Goal: Transaction & Acquisition: Subscribe to service/newsletter

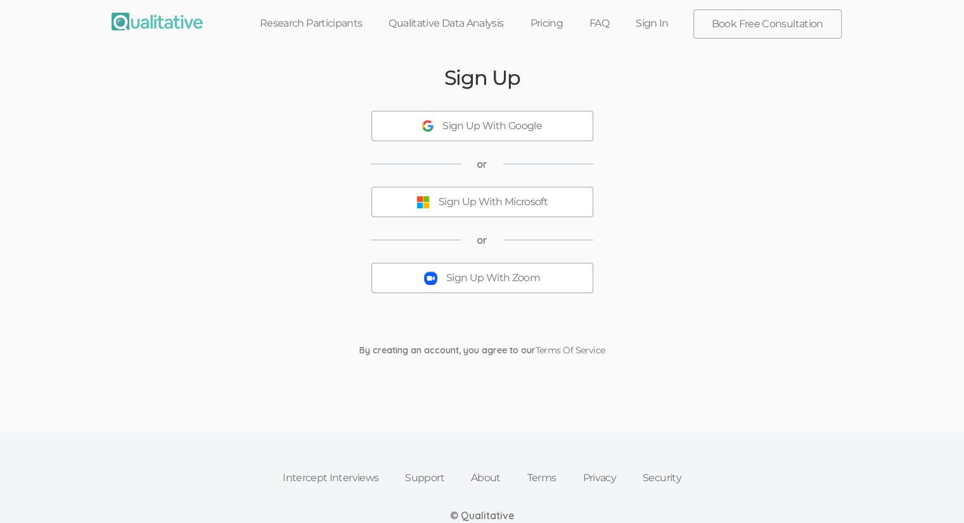
click at [446, 276] on div "Sign Up With Zoom" at bounding box center [493, 278] width 94 height 15
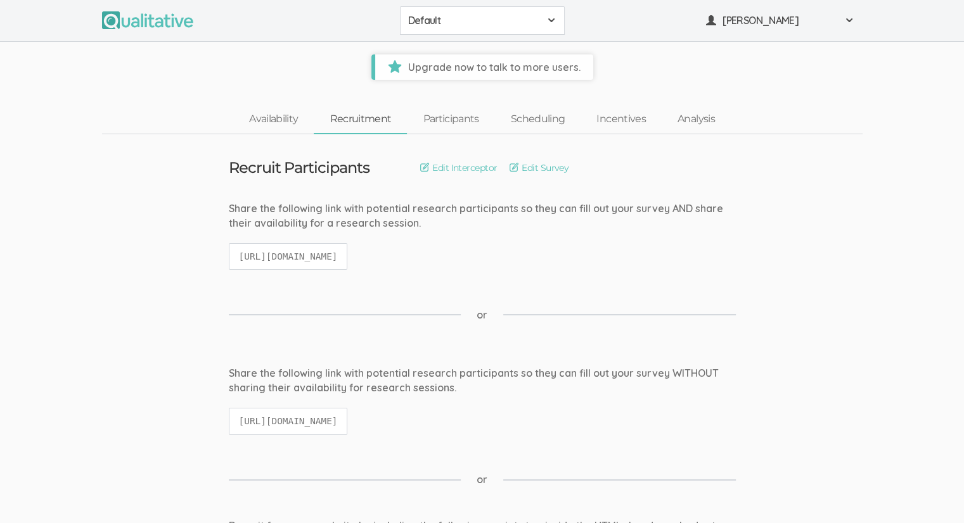
click at [441, 29] on button "Default" at bounding box center [482, 20] width 165 height 29
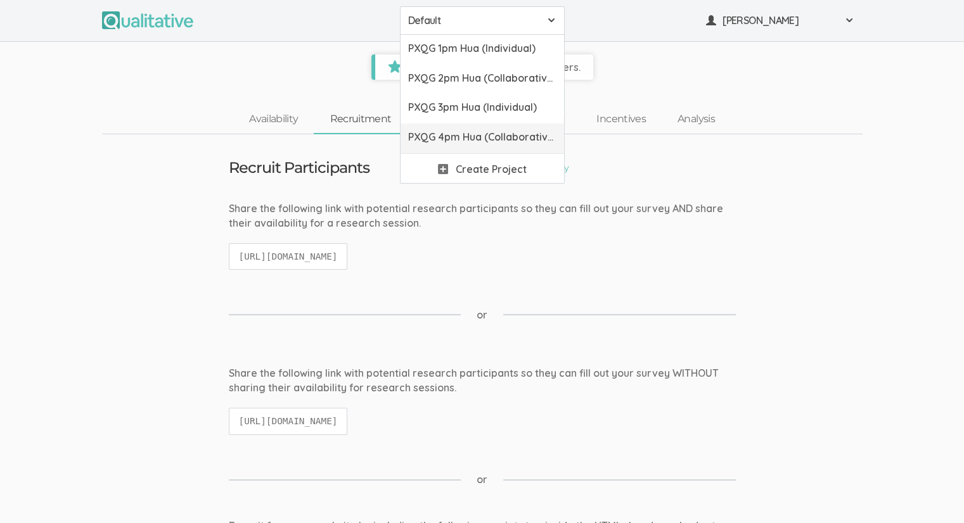
click at [438, 134] on span "PXQG 4pm Hua (Collaborative)" at bounding box center [482, 137] width 148 height 15
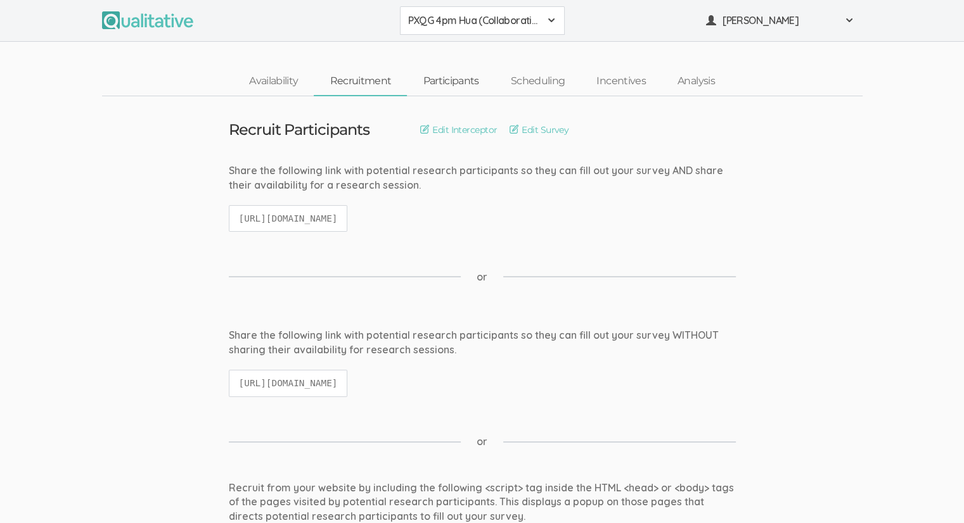
click at [421, 87] on link "Participants" at bounding box center [450, 81] width 87 height 27
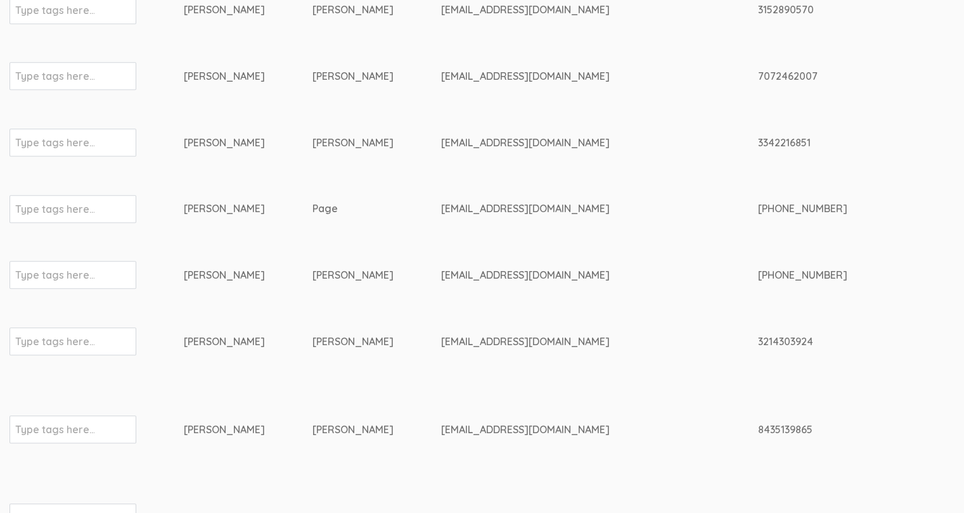
scroll to position [624, 0]
